Goal: Navigation & Orientation: Find specific page/section

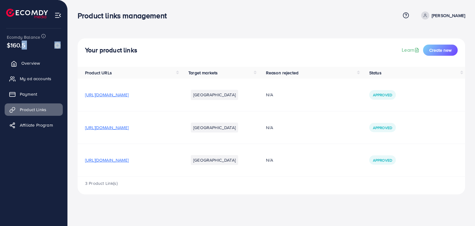
drag, startPoint x: 19, startPoint y: 46, endPoint x: 18, endPoint y: 63, distance: 17.0
click at [18, 63] on div "Ecomdy Balance $160.5 Overview My ad accounts Payment Product Links Affiliate P…" at bounding box center [34, 113] width 68 height 226
click at [18, 63] on link "Overview" at bounding box center [34, 63] width 58 height 12
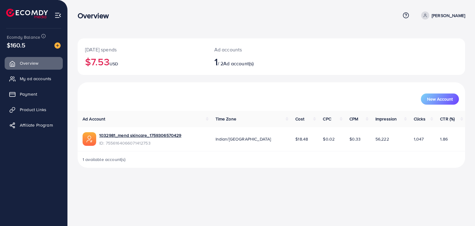
click at [222, 17] on div "Overview" at bounding box center [239, 15] width 323 height 9
